Goal: Task Accomplishment & Management: Manage account settings

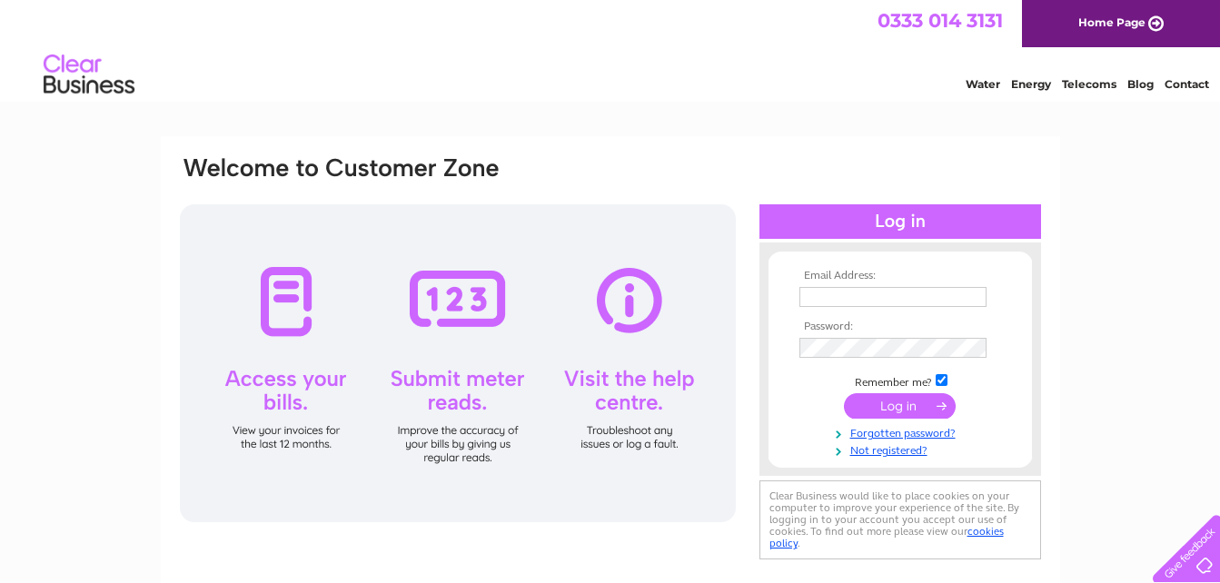
click at [846, 301] on input "text" at bounding box center [893, 297] width 187 height 20
type input "accounts@juliefitzmaurice.com"
click at [860, 397] on input "submit" at bounding box center [900, 405] width 112 height 25
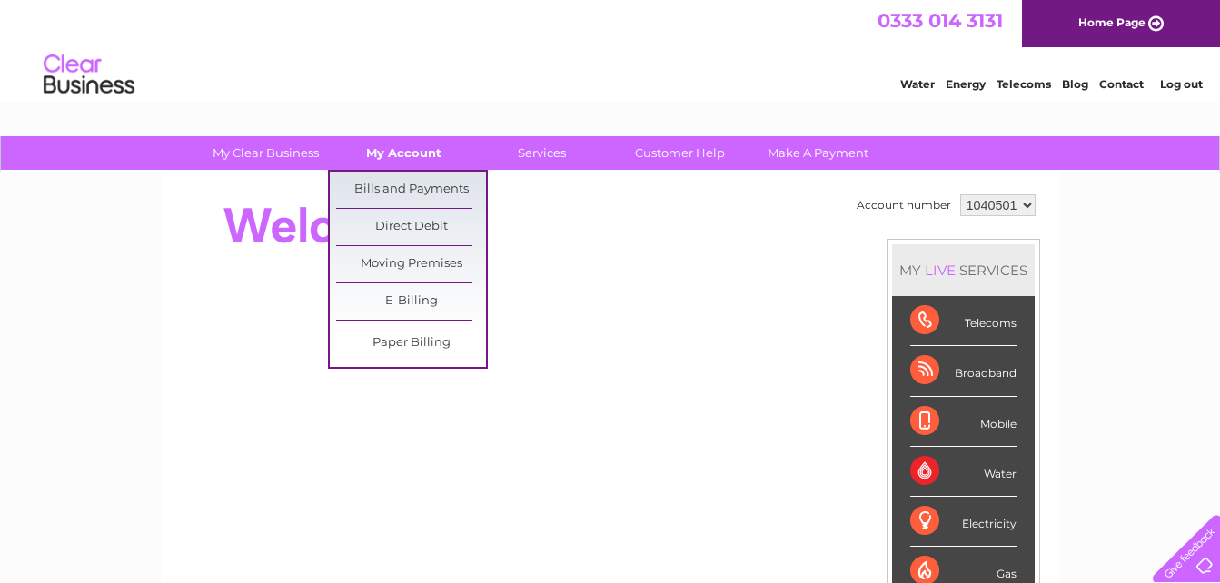
click at [400, 150] on link "My Account" at bounding box center [404, 153] width 150 height 34
click at [419, 186] on link "Bills and Payments" at bounding box center [411, 190] width 150 height 36
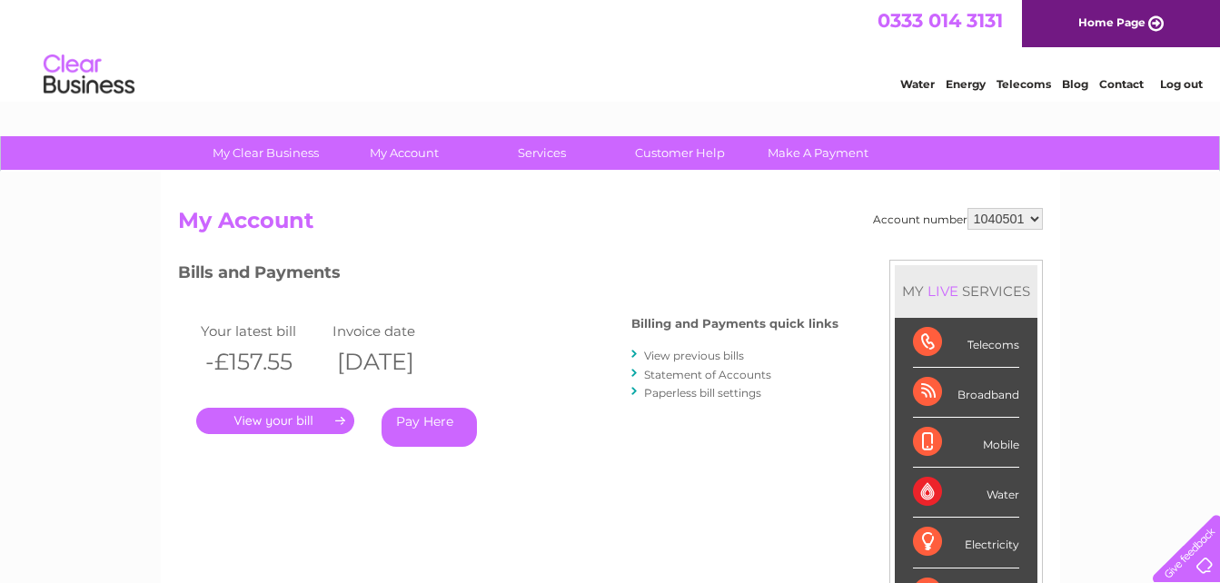
click at [283, 412] on link "." at bounding box center [275, 421] width 158 height 26
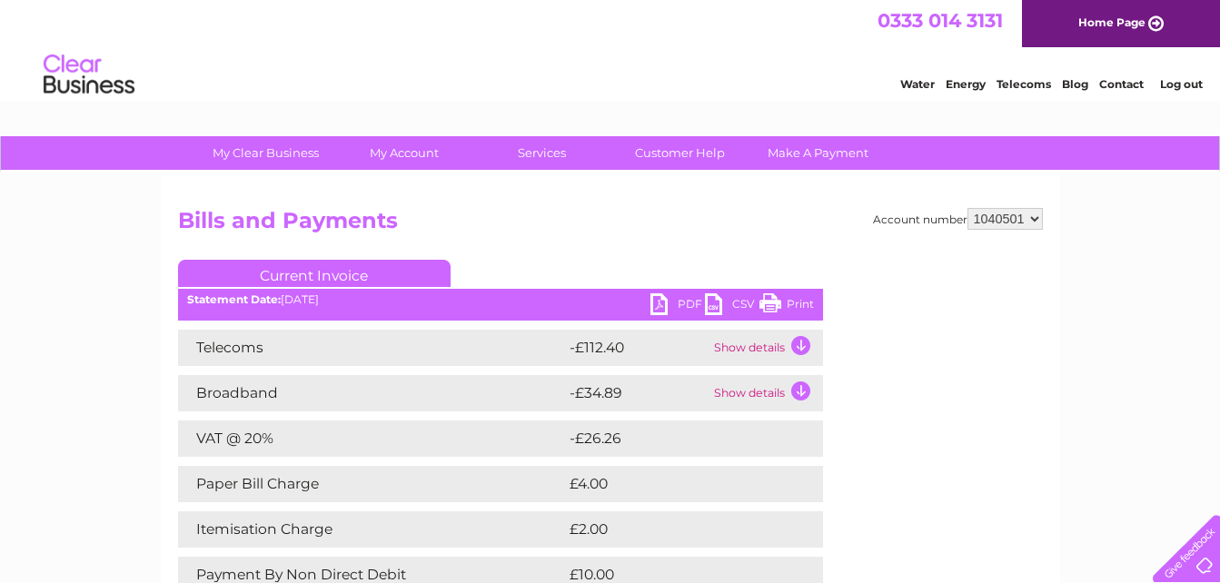
click at [671, 302] on link "PDF" at bounding box center [678, 306] width 55 height 26
